Goal: Task Accomplishment & Management: Manage account settings

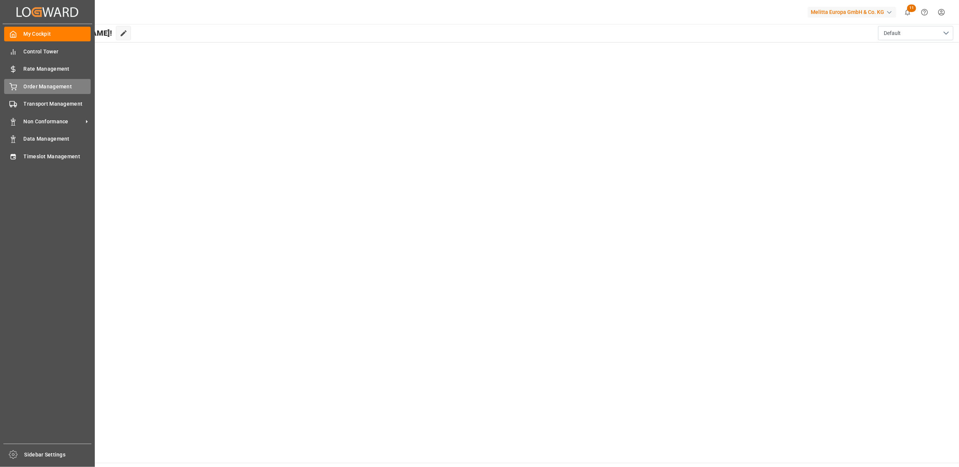
click at [31, 85] on span "Order Management" at bounding box center [57, 87] width 67 height 8
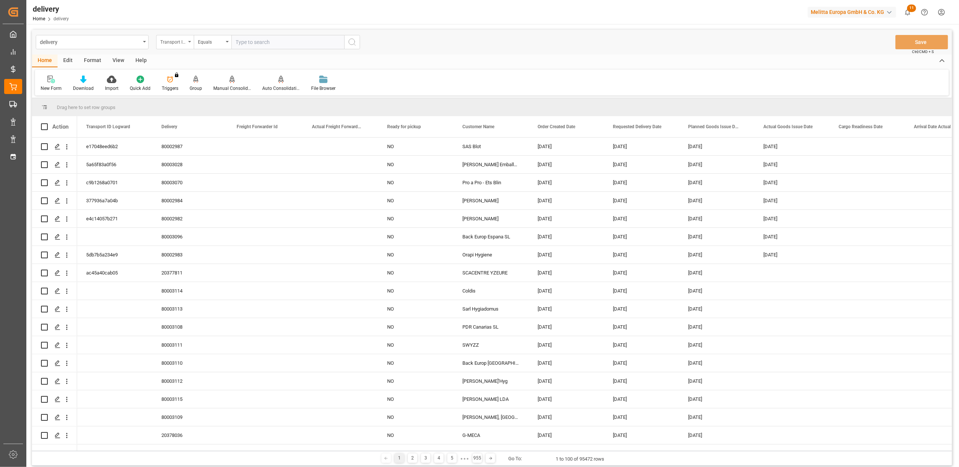
click at [190, 42] on icon "open menu" at bounding box center [189, 42] width 3 height 2
click at [199, 92] on div "Delivery" at bounding box center [212, 93] width 112 height 16
click at [292, 45] on input "text" at bounding box center [287, 42] width 113 height 14
paste input "20377104"
type input "20377104"
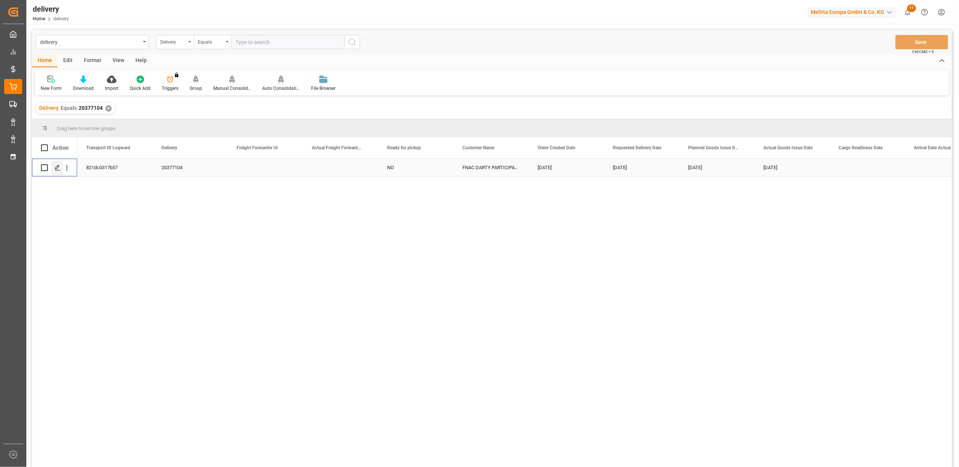
click at [56, 170] on line "Press SPACE to select this row." at bounding box center [57, 170] width 5 height 0
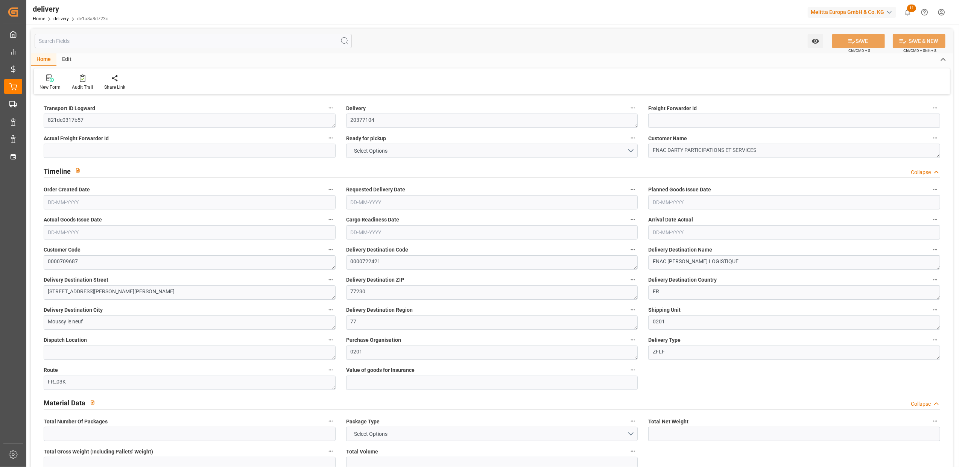
type input "1"
type input "154.4"
type input "199"
type input "731.2"
type input "80"
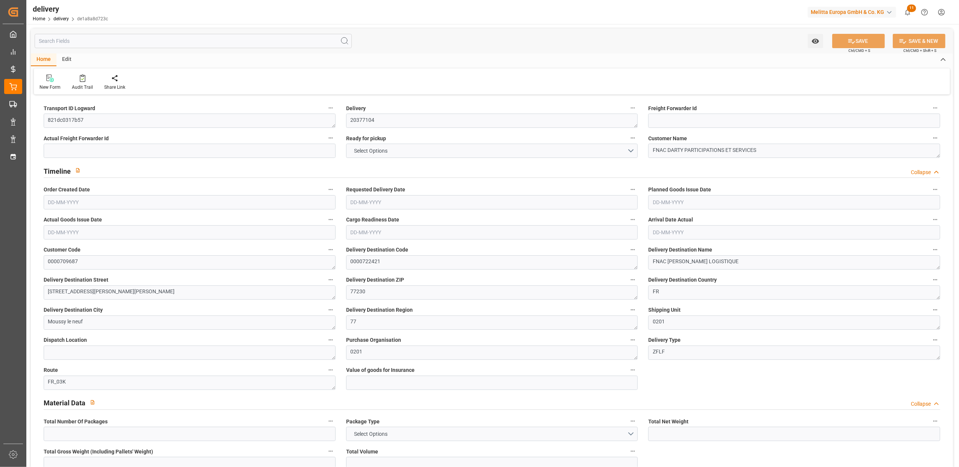
type input "1"
type input "0"
type input "1"
type input "0"
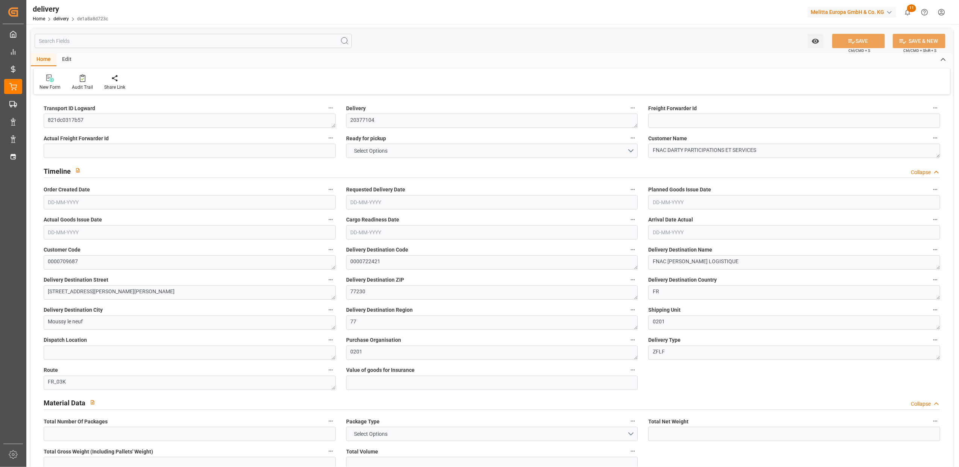
type input "0"
type input "63.6004"
type input "0"
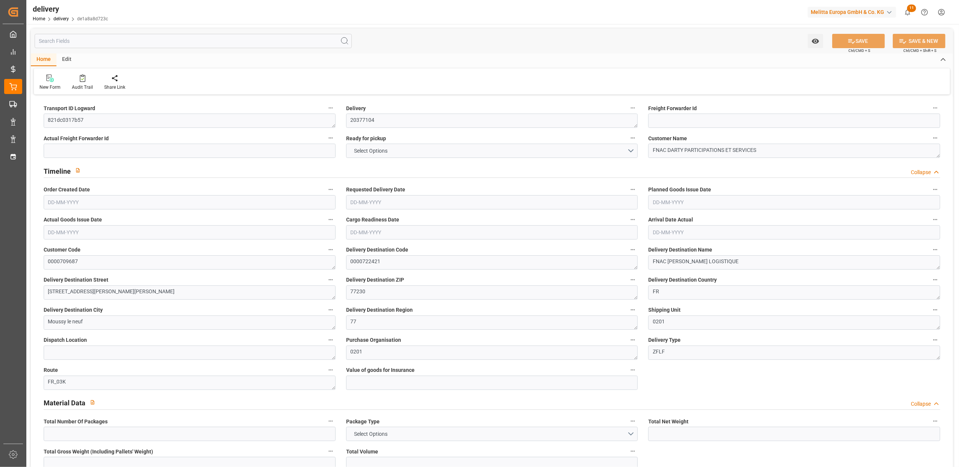
type input "28.8"
type input "1.5"
type input "1.3"
type input "0"
type input "1.5"
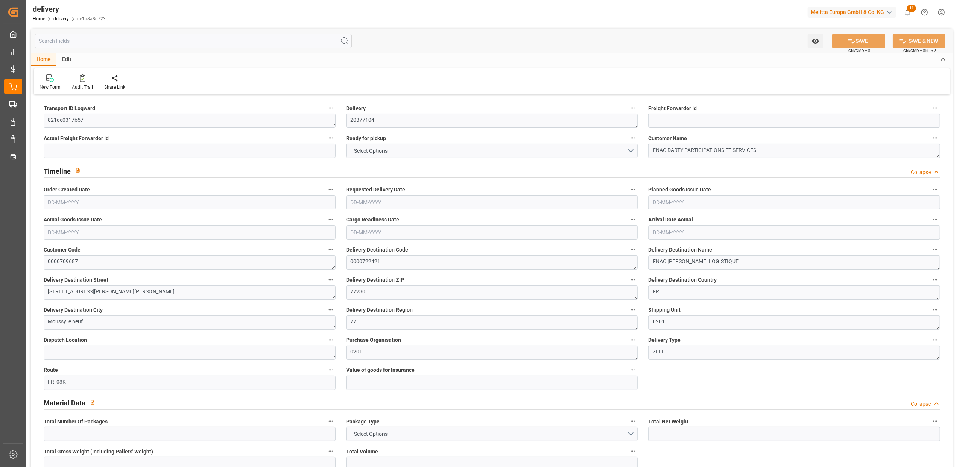
type input "176"
type input "101"
type input "101.9515"
type input "0.0065"
type input "0"
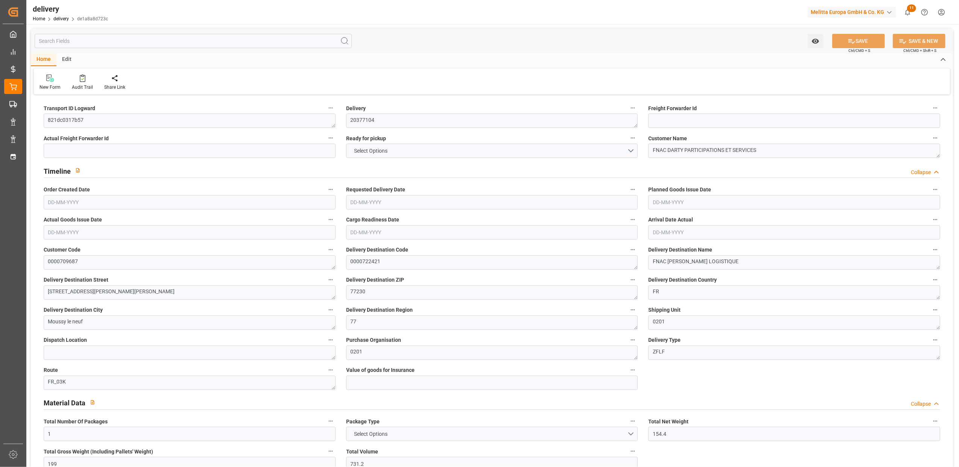
type input "[DATE]"
type input "[DATE] 11:00"
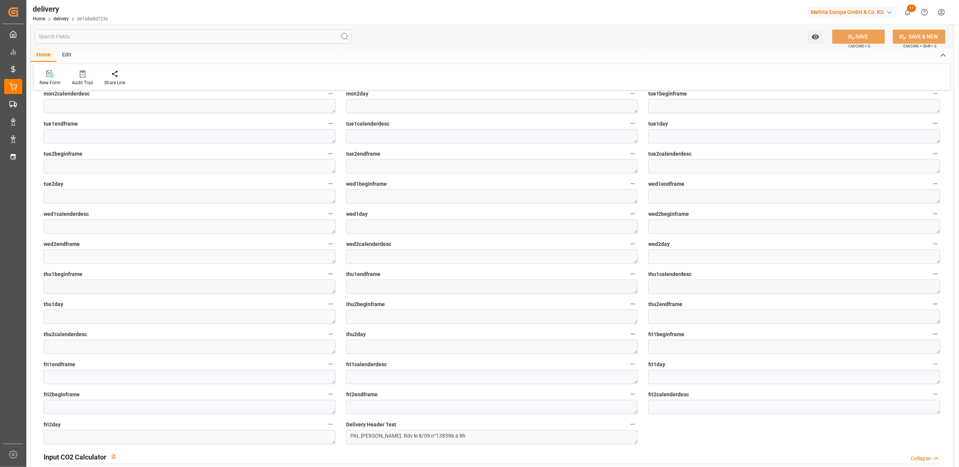
scroll to position [1464, 0]
